Goal: Contribute content

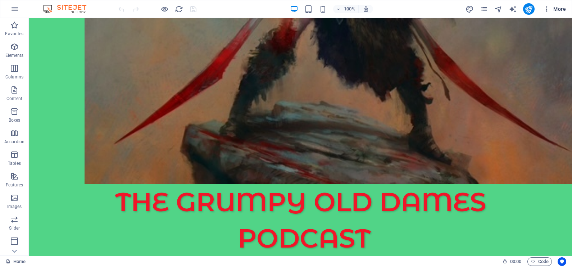
scroll to position [824, 0]
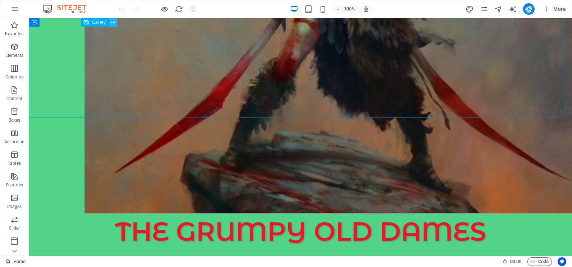
click at [111, 22] on icon at bounding box center [113, 23] width 4 height 8
click at [109, 20] on icon at bounding box center [107, 21] width 4 height 8
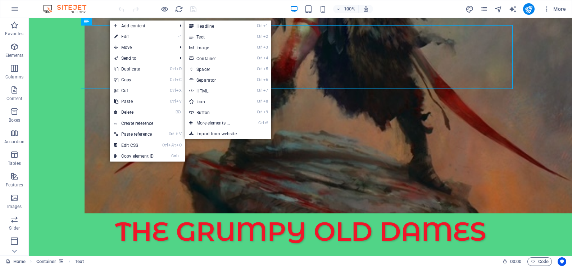
click at [129, 34] on link "⏎ Edit" at bounding box center [134, 36] width 48 height 11
click at [131, 35] on div "Drag here to replace the existing content. Press “Ctrl” if you want to create a…" at bounding box center [300, 136] width 543 height 237
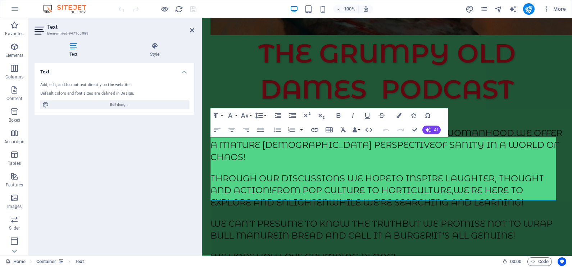
scroll to position [639, 0]
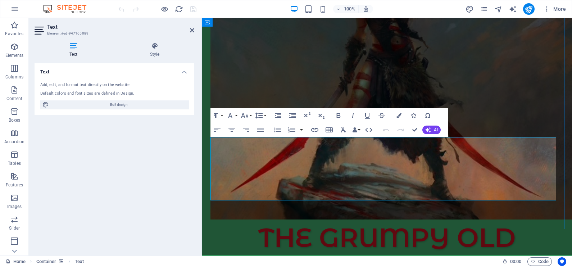
click at [193, 31] on icon at bounding box center [192, 30] width 4 height 6
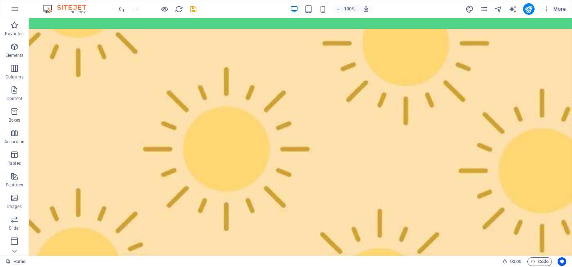
scroll to position [3675, 0]
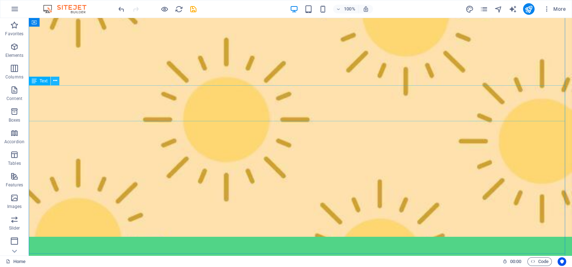
click at [53, 81] on icon at bounding box center [55, 81] width 4 height 8
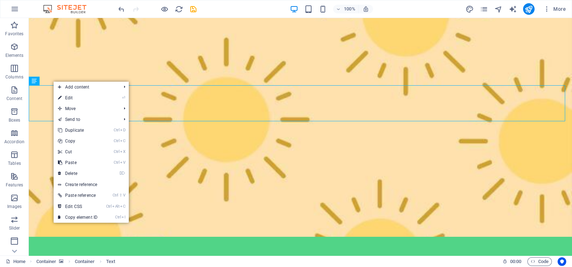
drag, startPoint x: 64, startPoint y: 97, endPoint x: 94, endPoint y: 95, distance: 30.2
click at [65, 97] on link "⏎ Edit" at bounding box center [78, 97] width 48 height 11
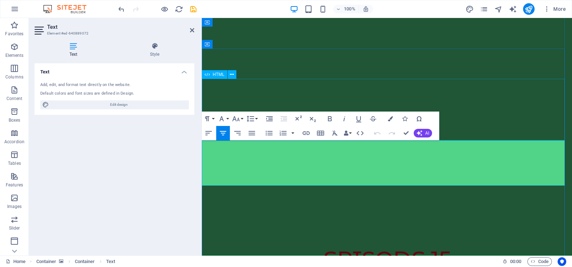
scroll to position [3268, 0]
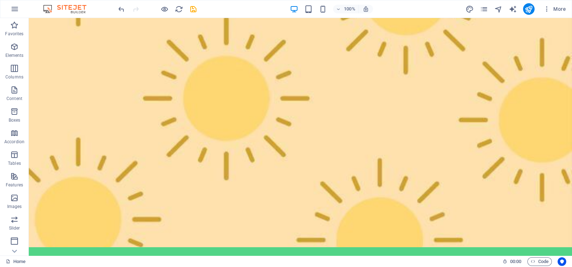
scroll to position [0, 0]
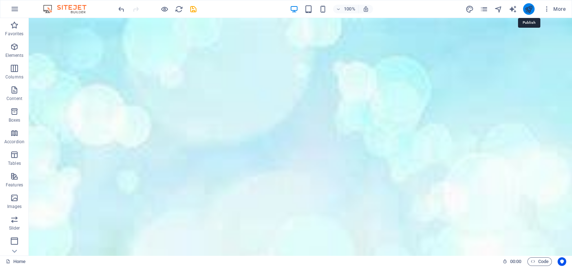
click at [527, 6] on icon "publish" at bounding box center [528, 9] width 8 height 8
